Goal: Find specific page/section: Find specific page/section

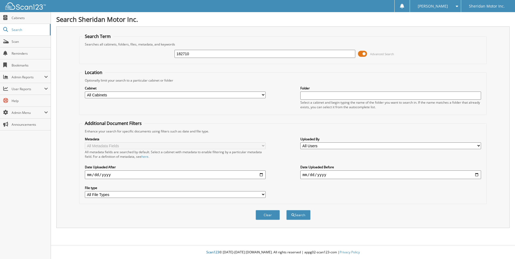
type input "182710"
click at [249, 95] on select "All Cabinets A/R CREDIT APPS ACCOUNTS RECEIVABLE CAR DEALS 2015 CAR DEALS 2016 …" at bounding box center [175, 95] width 181 height 7
select select "18038"
click at [85, 92] on select "All Cabinets A/R CREDIT APPS ACCOUNTS RECEIVABLE CAR DEALS 2015 CAR DEALS 2016 …" at bounding box center [175, 95] width 181 height 7
click at [297, 214] on button "Search" at bounding box center [298, 215] width 24 height 10
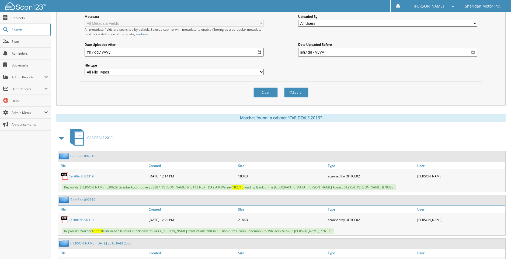
scroll to position [159, 0]
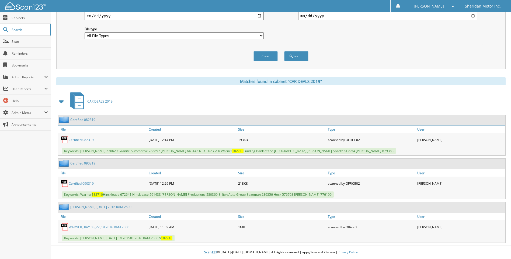
click at [96, 225] on link "WARNER_ RAY 08_22_19 2016 RAM 2500" at bounding box center [99, 227] width 61 height 5
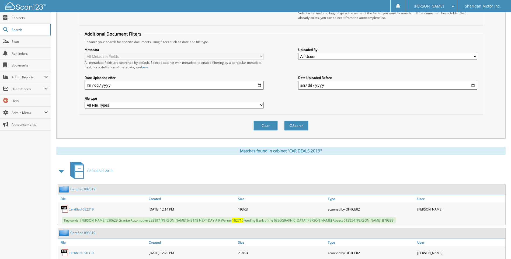
scroll to position [0, 0]
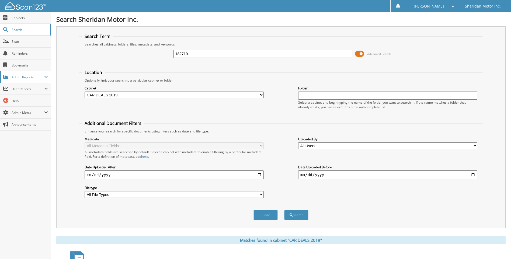
drag, startPoint x: 215, startPoint y: 63, endPoint x: 50, endPoint y: 75, distance: 165.5
click at [50, 75] on body "[PERSON_NAME] Settings Logout Sheridan Motor Inc. Close Cabinets Search Scan" at bounding box center [255, 209] width 511 height 418
type input "652726"
click at [226, 96] on select "All Cabinets A/R CREDIT APPS ACCOUNTS RECEIVABLE CAR DEALS 2015 CAR DEALS 2016 …" at bounding box center [174, 95] width 179 height 7
select select "22025"
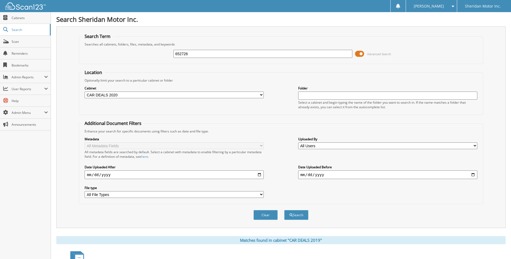
click at [85, 92] on select "All Cabinets A/R CREDIT APPS ACCOUNTS RECEIVABLE CAR DEALS 2015 CAR DEALS 2016 …" at bounding box center [174, 95] width 179 height 7
click at [299, 216] on button "Search" at bounding box center [296, 215] width 24 height 10
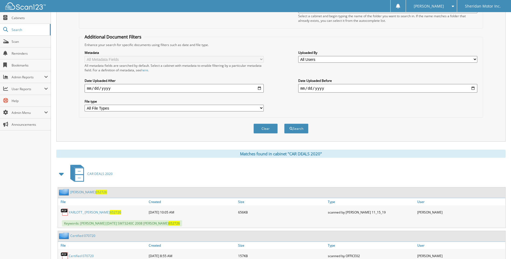
scroll to position [108, 0]
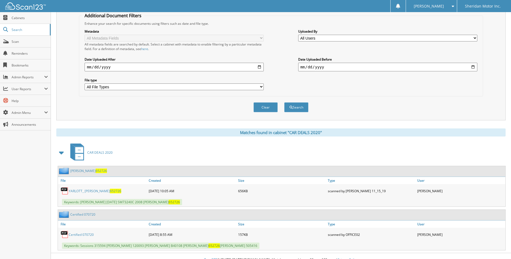
click at [87, 191] on link "YARLOTT_ ALVIN 652726" at bounding box center [95, 191] width 52 height 5
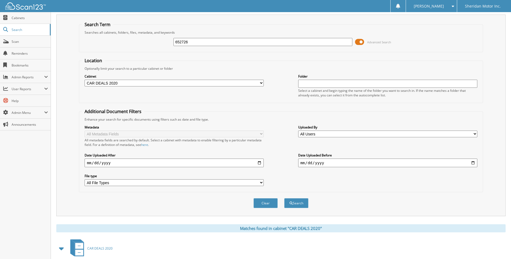
scroll to position [0, 0]
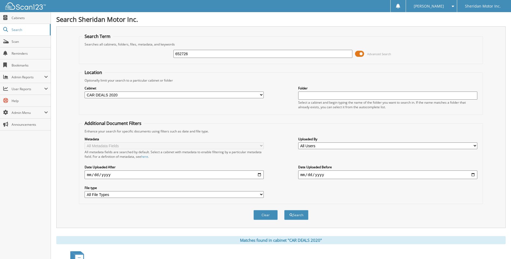
drag, startPoint x: 171, startPoint y: 54, endPoint x: 128, endPoint y: 55, distance: 42.8
click at [130, 54] on div "652726 Advanced Search" at bounding box center [281, 54] width 398 height 15
type input "010480"
click at [284, 210] on button "Search" at bounding box center [296, 215] width 24 height 10
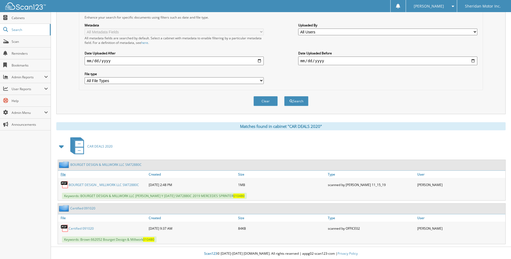
scroll to position [115, 0]
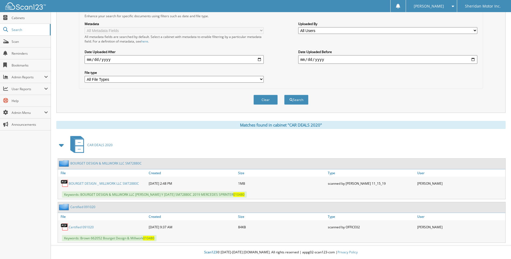
click at [104, 183] on link "BOURGET DESIGN _ MILLWORK LLC SM72880C" at bounding box center [104, 183] width 70 height 5
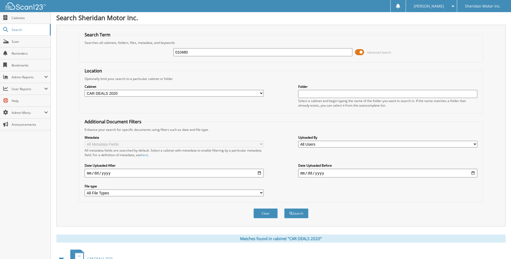
scroll to position [0, 0]
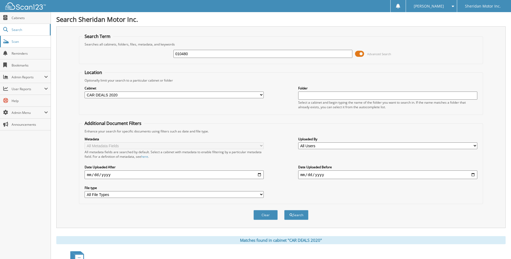
drag, startPoint x: 141, startPoint y: 56, endPoint x: 22, endPoint y: 45, distance: 119.2
click at [23, 45] on body "[PERSON_NAME] Settings Logout Sheridan Motor Inc. Close Cabinets Search Scan" at bounding box center [255, 187] width 511 height 374
type input "350075"
click at [150, 93] on select "All Cabinets A/R CREDIT APPS ACCOUNTS RECEIVABLE CAR DEALS 2015 CAR DEALS 2016 …" at bounding box center [174, 95] width 179 height 7
select select "25697"
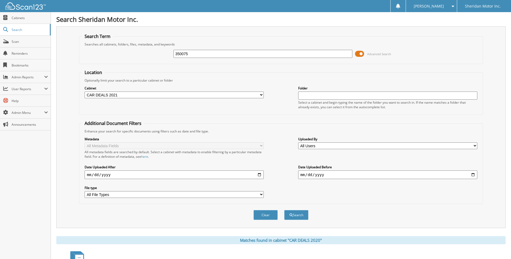
click at [85, 92] on select "All Cabinets A/R CREDIT APPS ACCOUNTS RECEIVABLE CAR DEALS 2015 CAR DEALS 2016 …" at bounding box center [174, 95] width 179 height 7
click at [296, 215] on button "Search" at bounding box center [296, 215] width 24 height 10
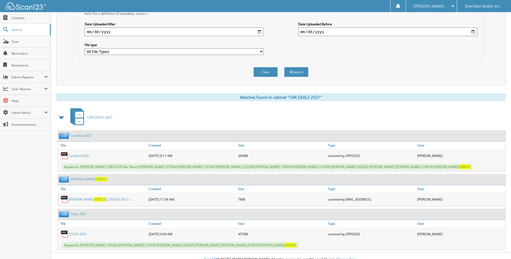
scroll to position [150, 0]
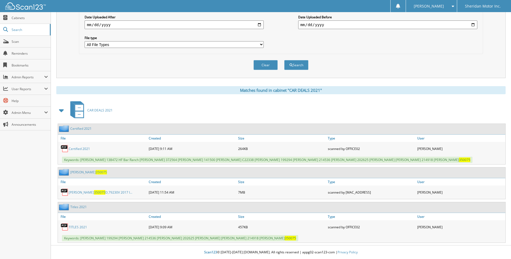
click at [85, 193] on link "[PERSON_NAME] L 350075 D,79230V 2017 I..." at bounding box center [101, 192] width 64 height 5
